Goal: Entertainment & Leisure: Consume media (video, audio)

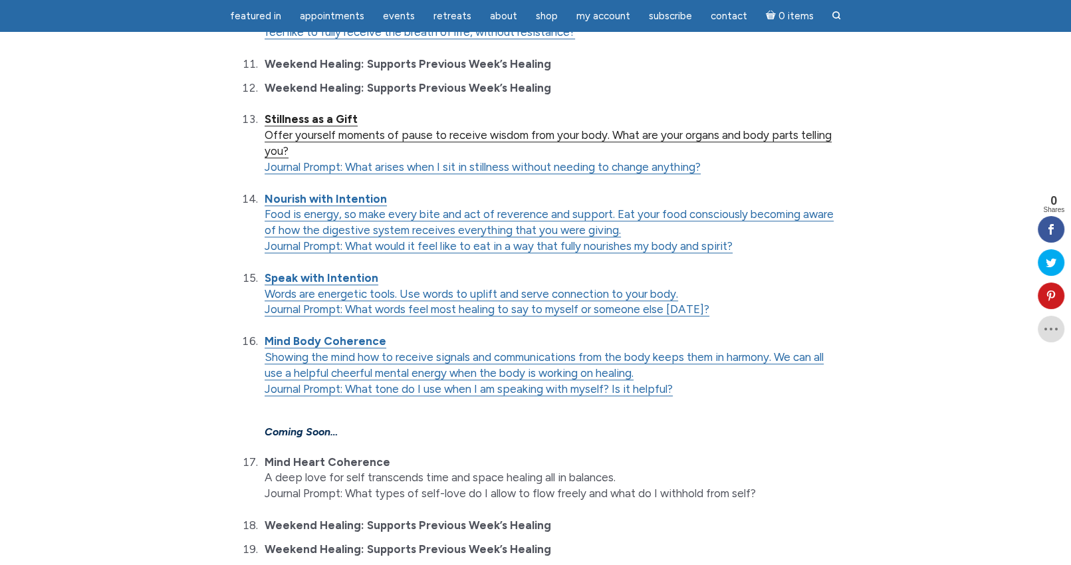
scroll to position [1130, 0]
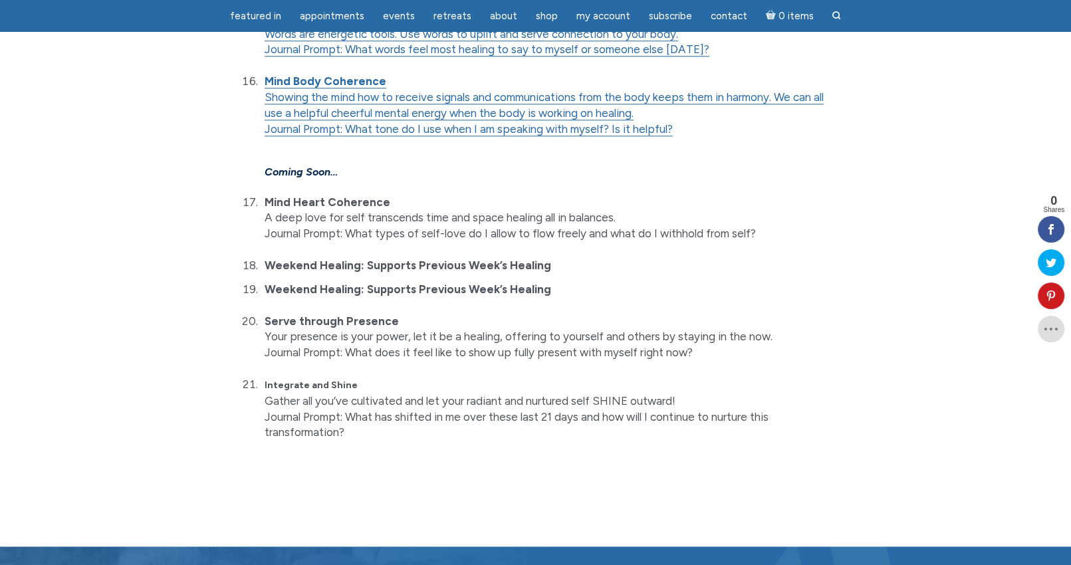
scroll to position [1373, 0]
